Goal: Find specific page/section: Find specific page/section

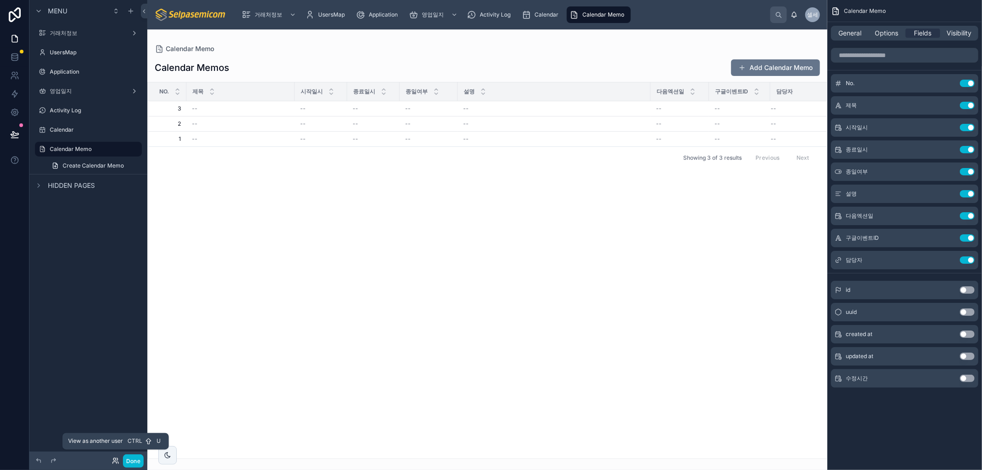
click at [113, 461] on icon at bounding box center [115, 460] width 7 height 7
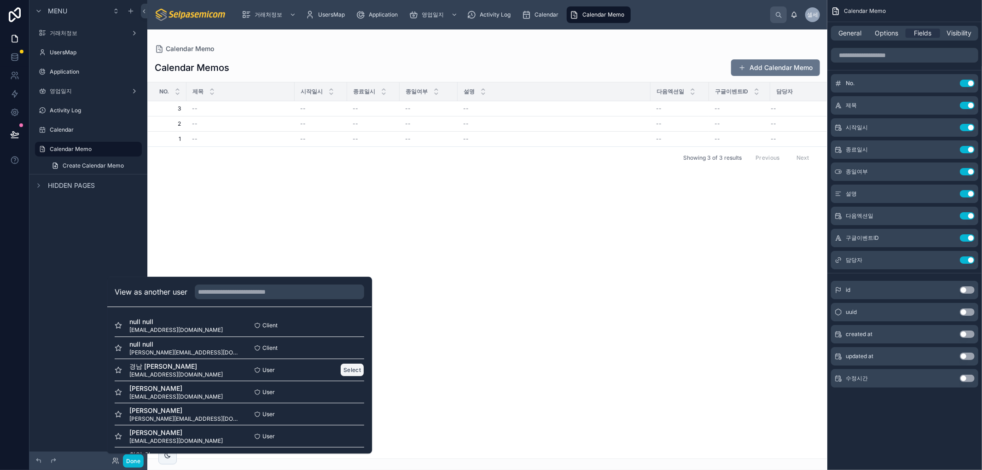
click at [342, 373] on button "Select" at bounding box center [352, 369] width 24 height 13
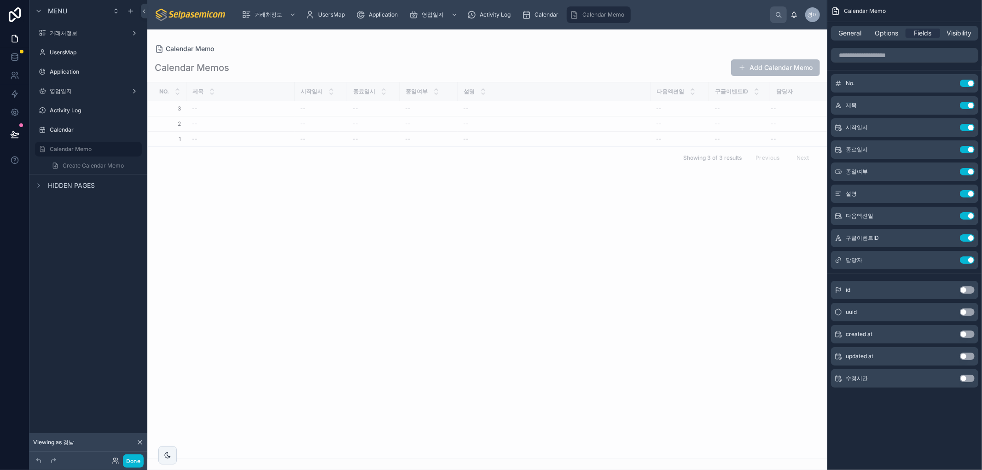
click at [389, 262] on div "No. 제목 시작일시 종료일시 종일여부 설명 다음엑션일 구글이벤트ID 담당자 3 3 -- -- -- -- -- -- -- -- 2 2 -- -…" at bounding box center [487, 270] width 679 height 376
click at [536, 14] on span "Calendar" at bounding box center [547, 14] width 24 height 7
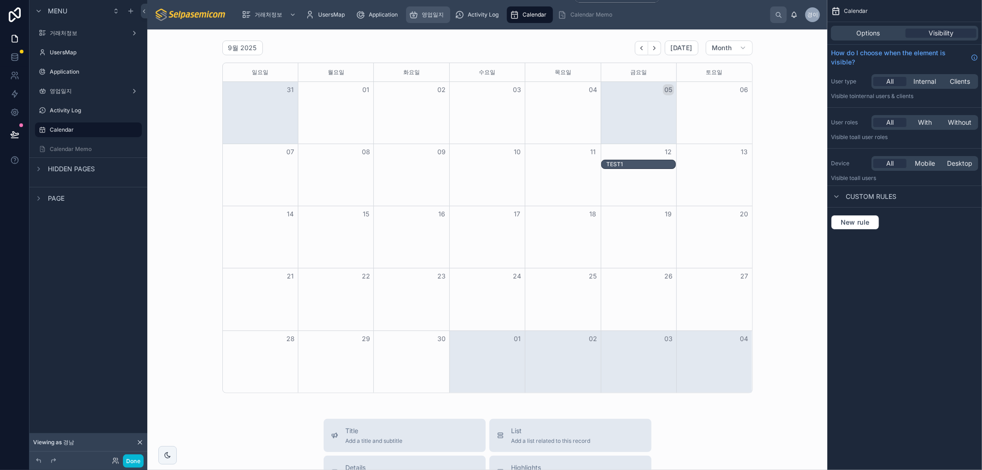
click at [433, 14] on span "영업일지" at bounding box center [433, 14] width 22 height 7
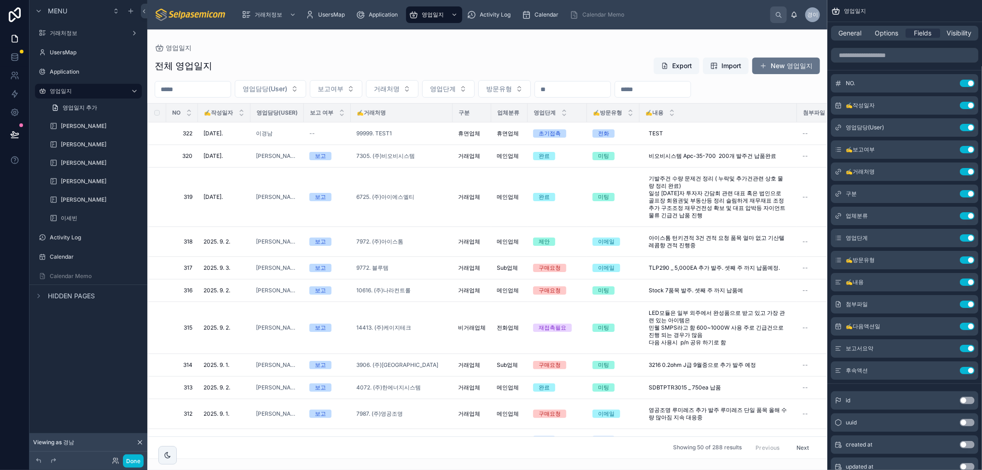
click at [426, 134] on div at bounding box center [487, 249] width 680 height 441
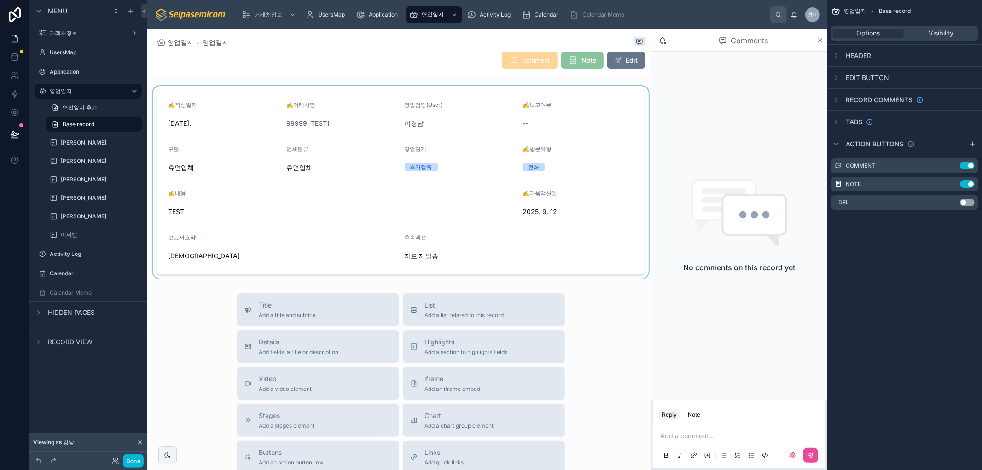
click at [545, 213] on div at bounding box center [401, 182] width 500 height 192
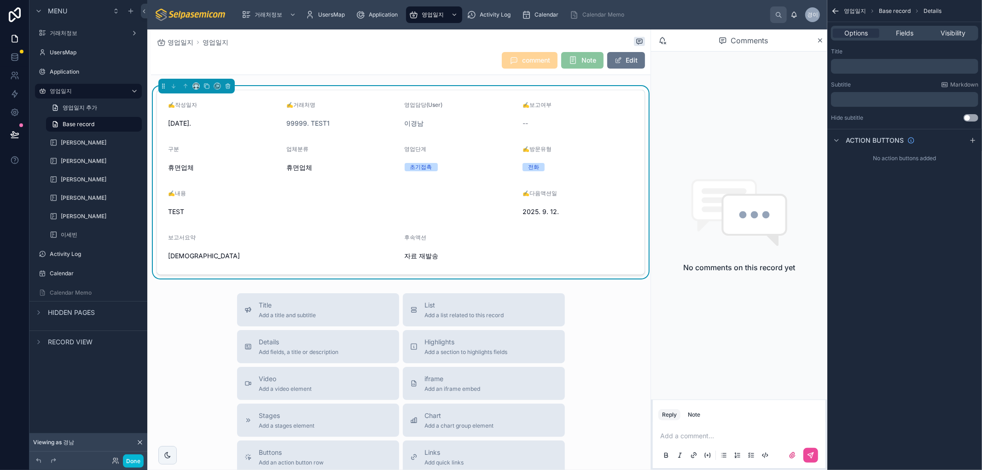
drag, startPoint x: 622, startPoint y: 376, endPoint x: 626, endPoint y: 380, distance: 5.9
click at [621, 376] on div "Title Add a title and subtitle List Add a list related to this record Details A…" at bounding box center [401, 457] width 500 height 328
click at [535, 13] on span "Calendar" at bounding box center [547, 14] width 24 height 7
